Goal: Information Seeking & Learning: Learn about a topic

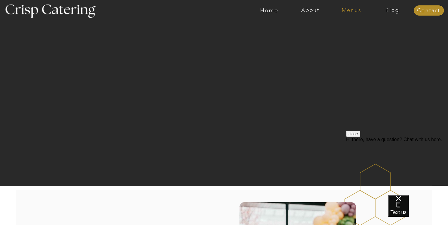
click at [353, 11] on nav "Menus" at bounding box center [351, 10] width 41 height 6
click at [339, 29] on nav "Summer (Mar-Aug)" at bounding box center [353, 27] width 54 height 6
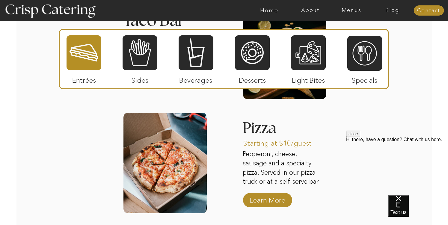
scroll to position [647, 0]
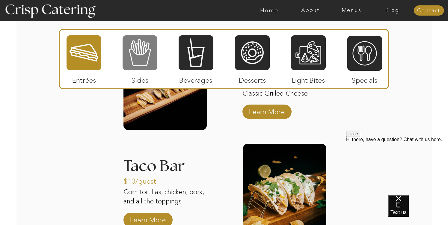
click at [145, 60] on div at bounding box center [140, 53] width 35 height 36
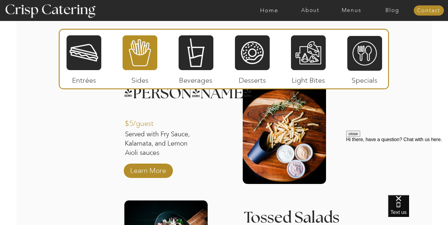
scroll to position [574, 0]
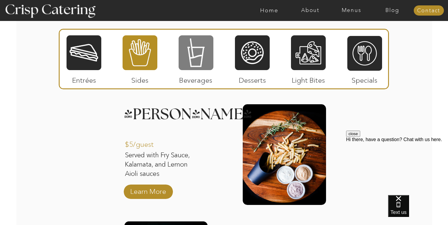
click at [190, 61] on div at bounding box center [196, 53] width 35 height 36
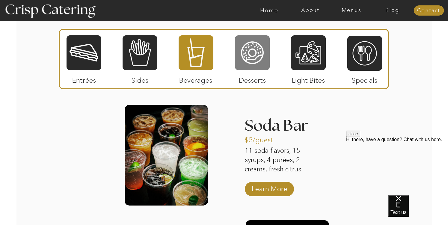
click at [245, 62] on div at bounding box center [252, 53] width 35 height 36
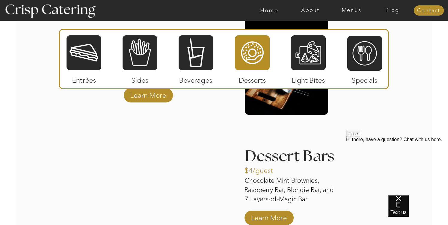
scroll to position [875, 0]
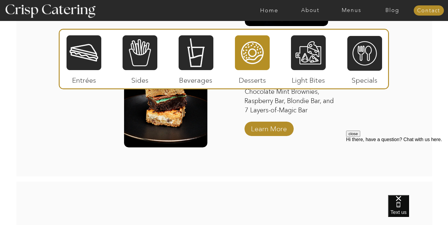
click at [313, 47] on div at bounding box center [308, 53] width 35 height 36
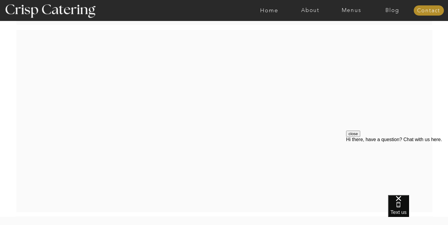
scroll to position [682, 0]
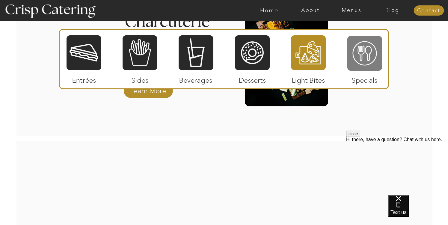
click at [369, 56] on div at bounding box center [364, 53] width 35 height 36
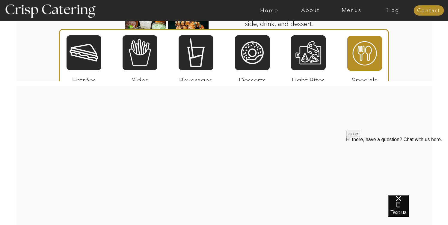
scroll to position [766, 0]
